Goal: Find specific page/section: Find specific page/section

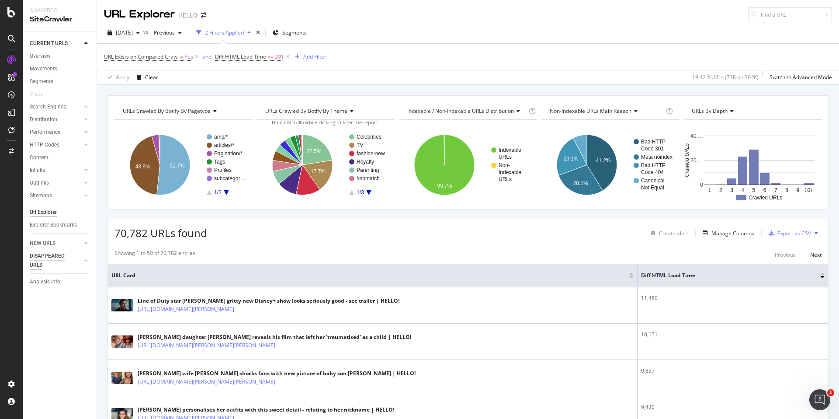
click at [60, 253] on div "DISAPPEARED URLS" at bounding box center [52, 260] width 44 height 18
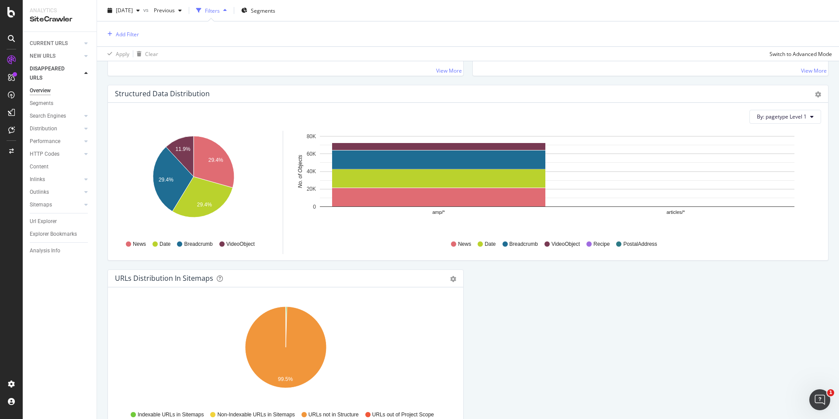
scroll to position [824, 0]
